Goal: Information Seeking & Learning: Learn about a topic

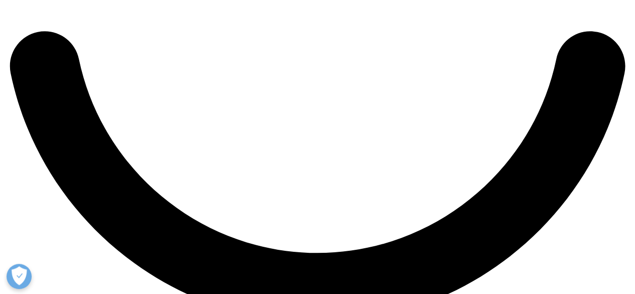
scroll to position [1771, 0]
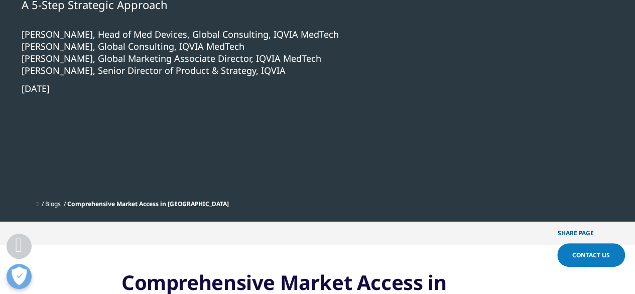
scroll to position [202, 0]
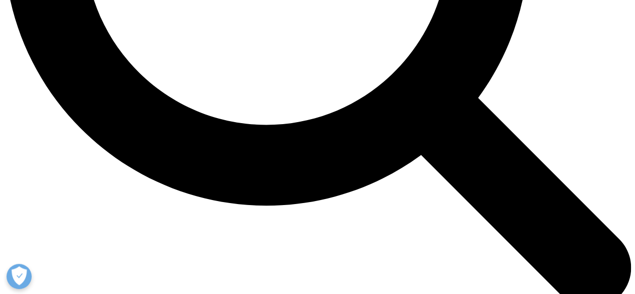
scroll to position [970, 0]
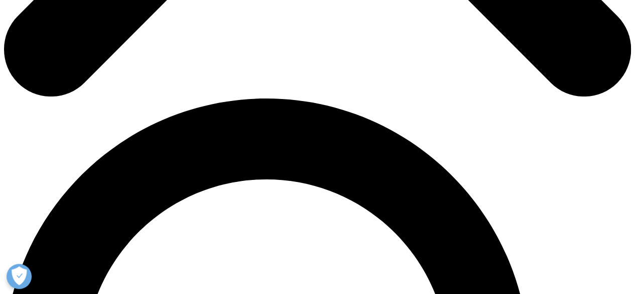
scroll to position [713, 0]
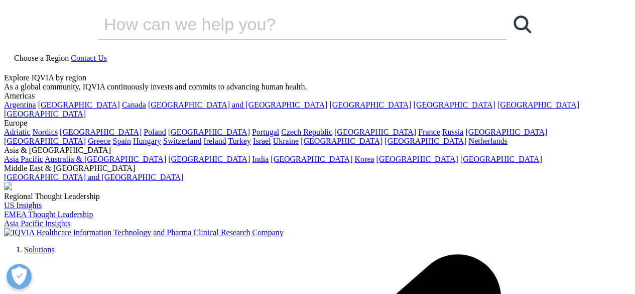
drag, startPoint x: 22, startPoint y: 134, endPoint x: 194, endPoint y: 185, distance: 179.3
